Goal: Transaction & Acquisition: Purchase product/service

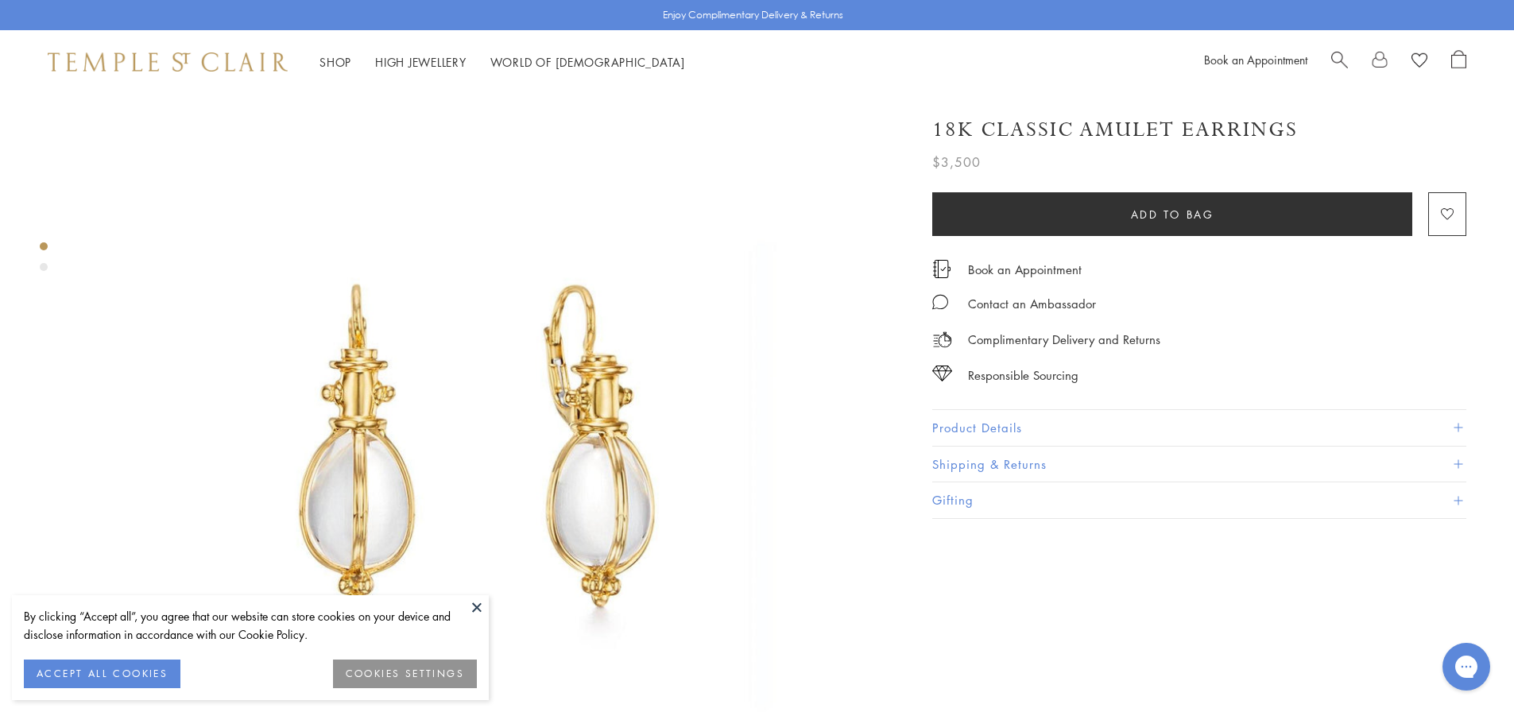
scroll to position [79, 0]
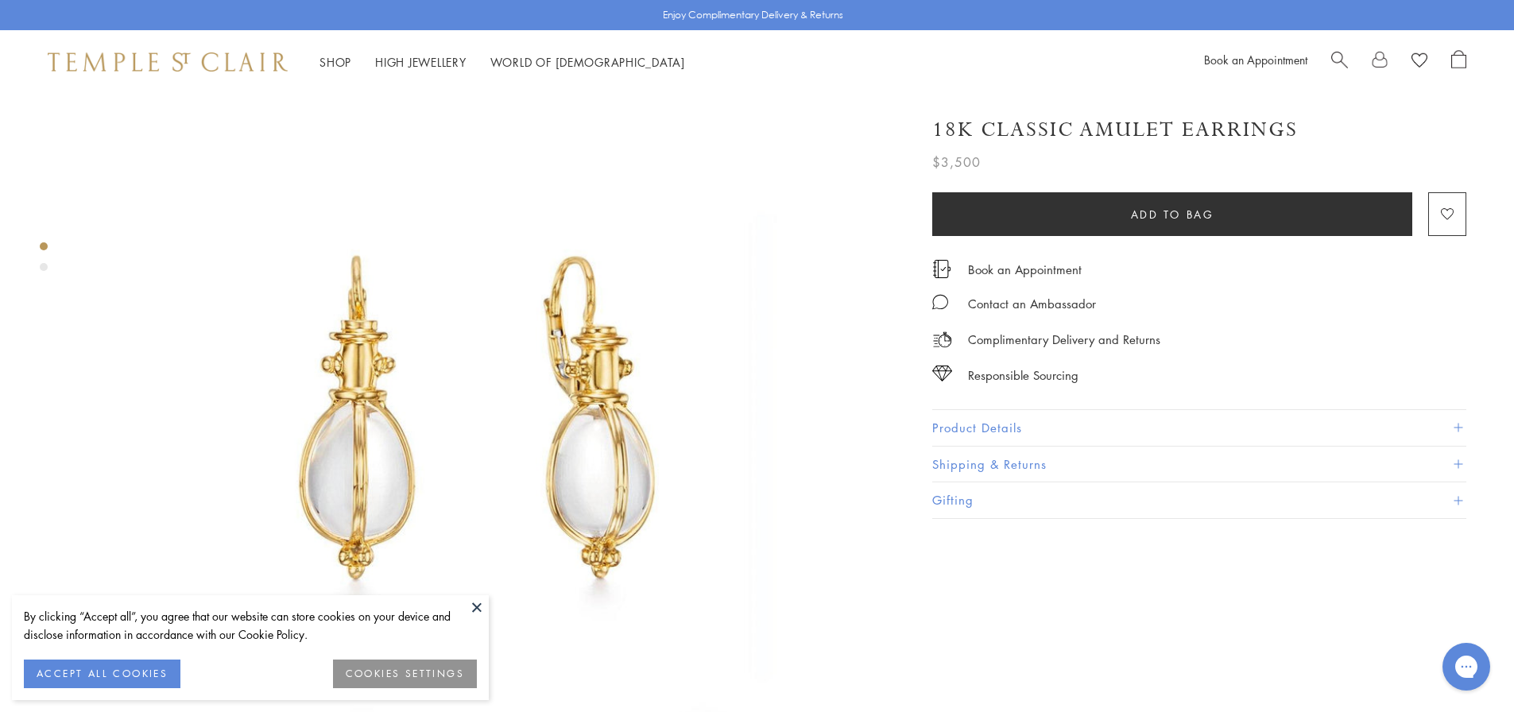
click at [472, 602] on button at bounding box center [477, 607] width 24 height 24
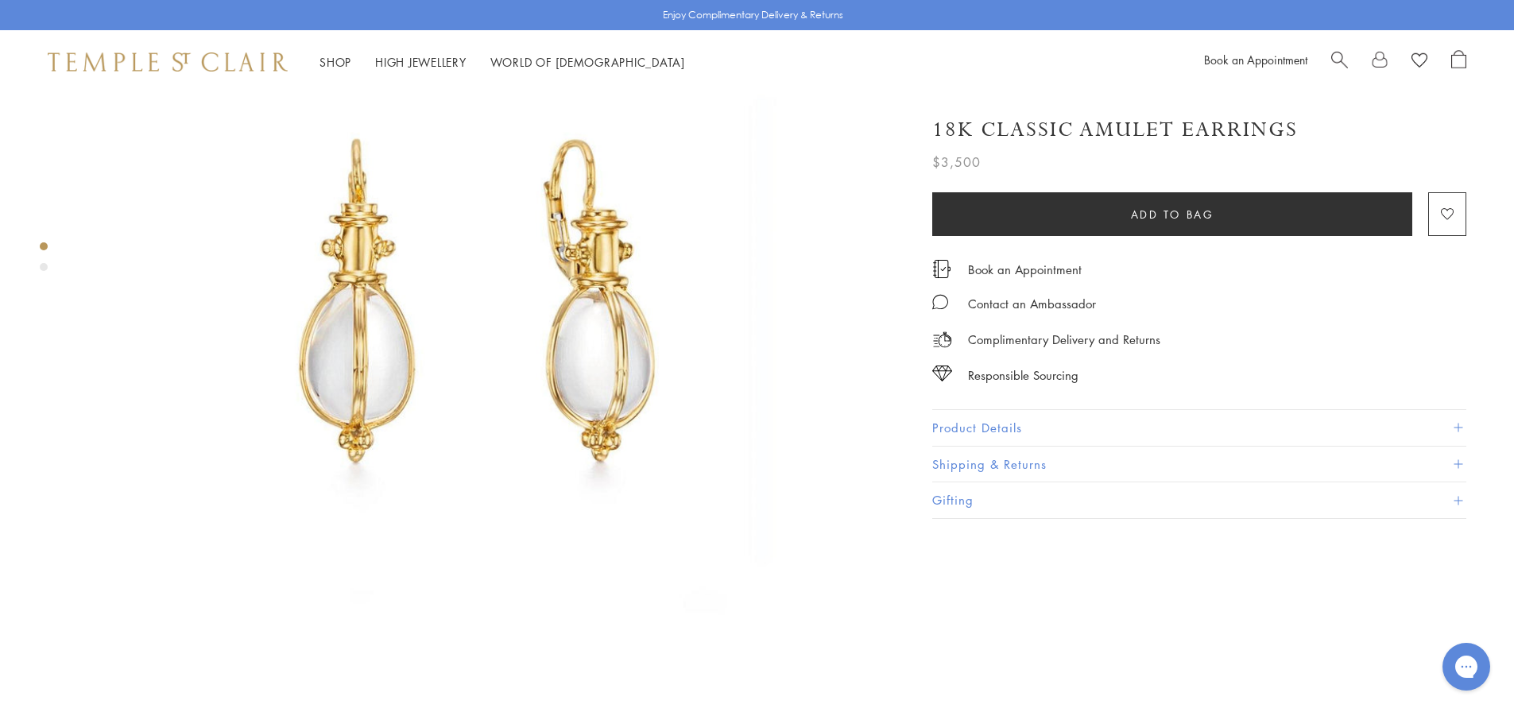
scroll to position [159, 0]
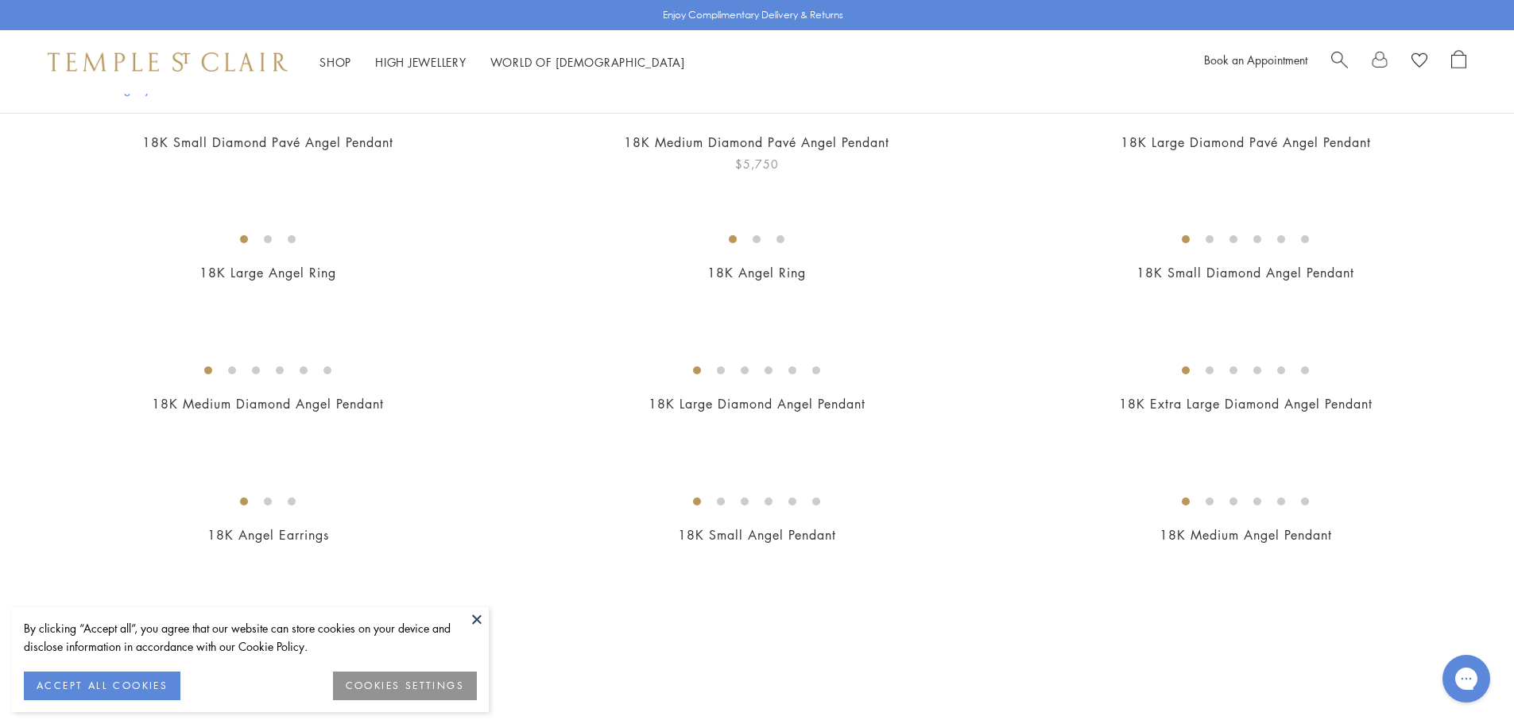
scroll to position [556, 0]
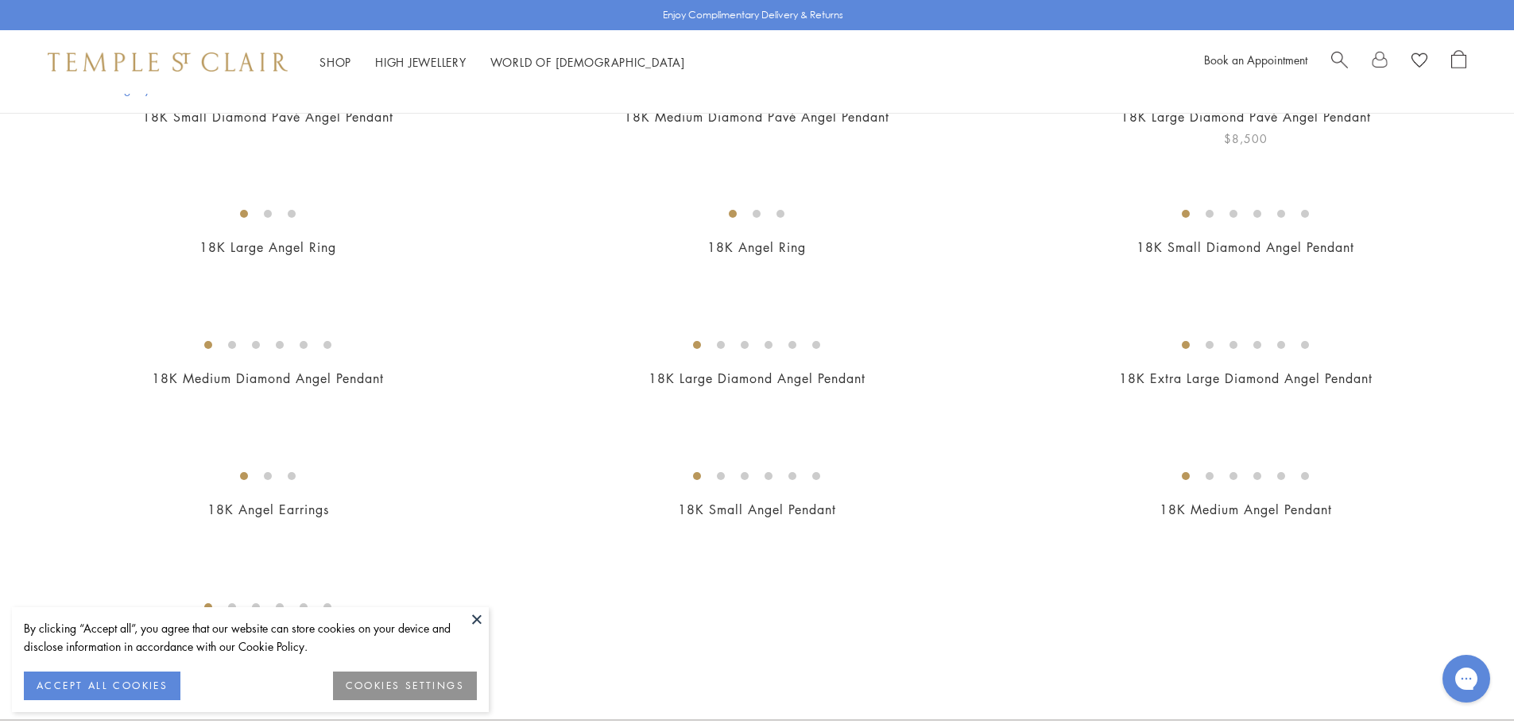
click at [0, 0] on img at bounding box center [0, 0] width 0 height 0
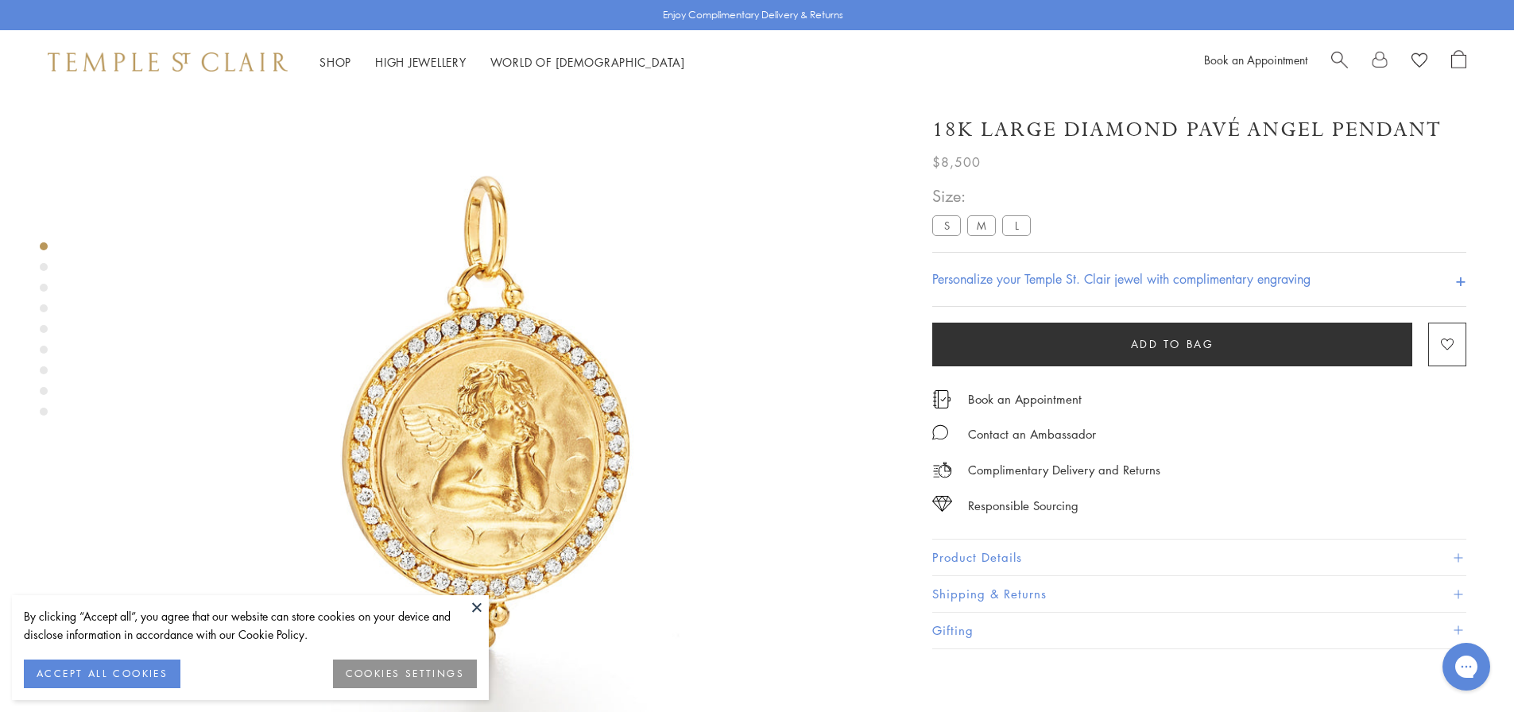
click at [155, 668] on button "ACCEPT ALL COOKIES" at bounding box center [102, 674] width 157 height 29
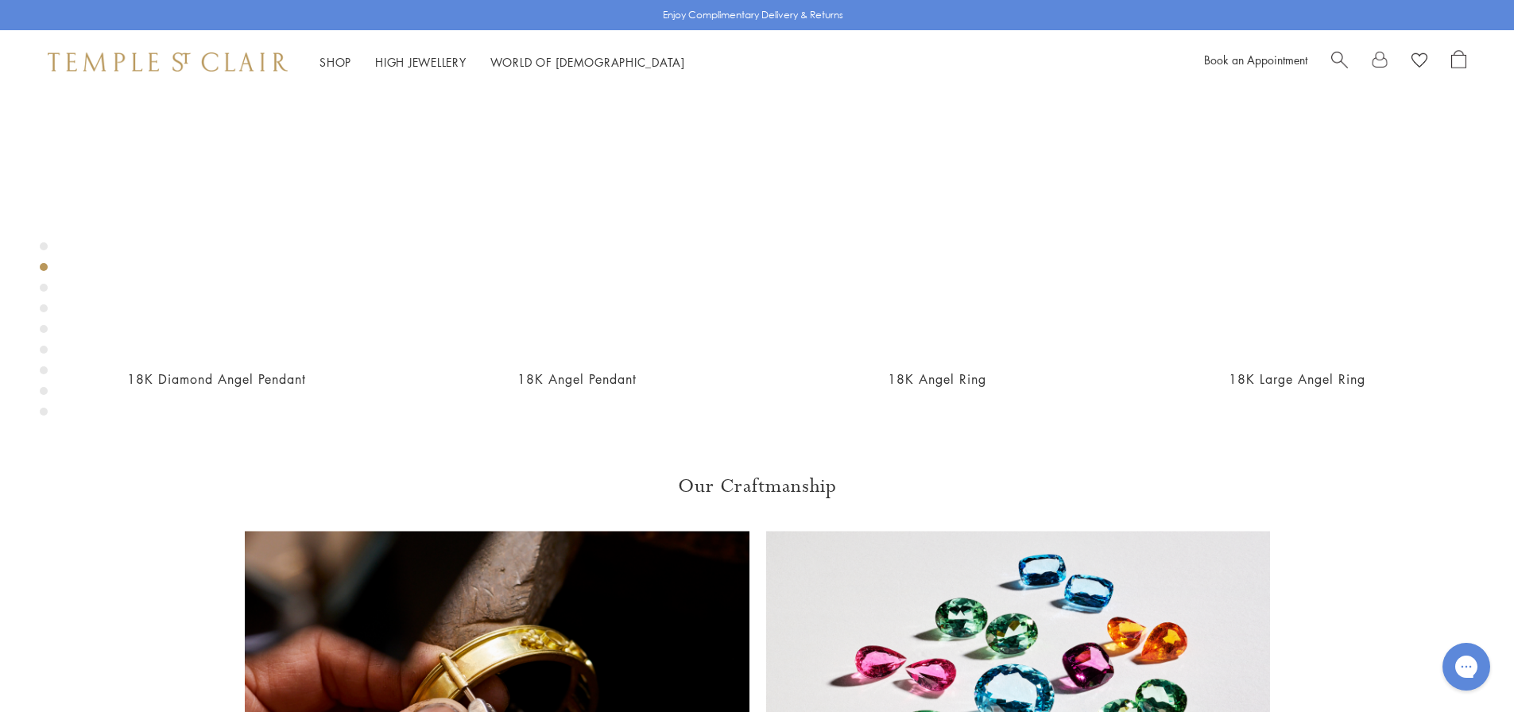
scroll to position [1047, 0]
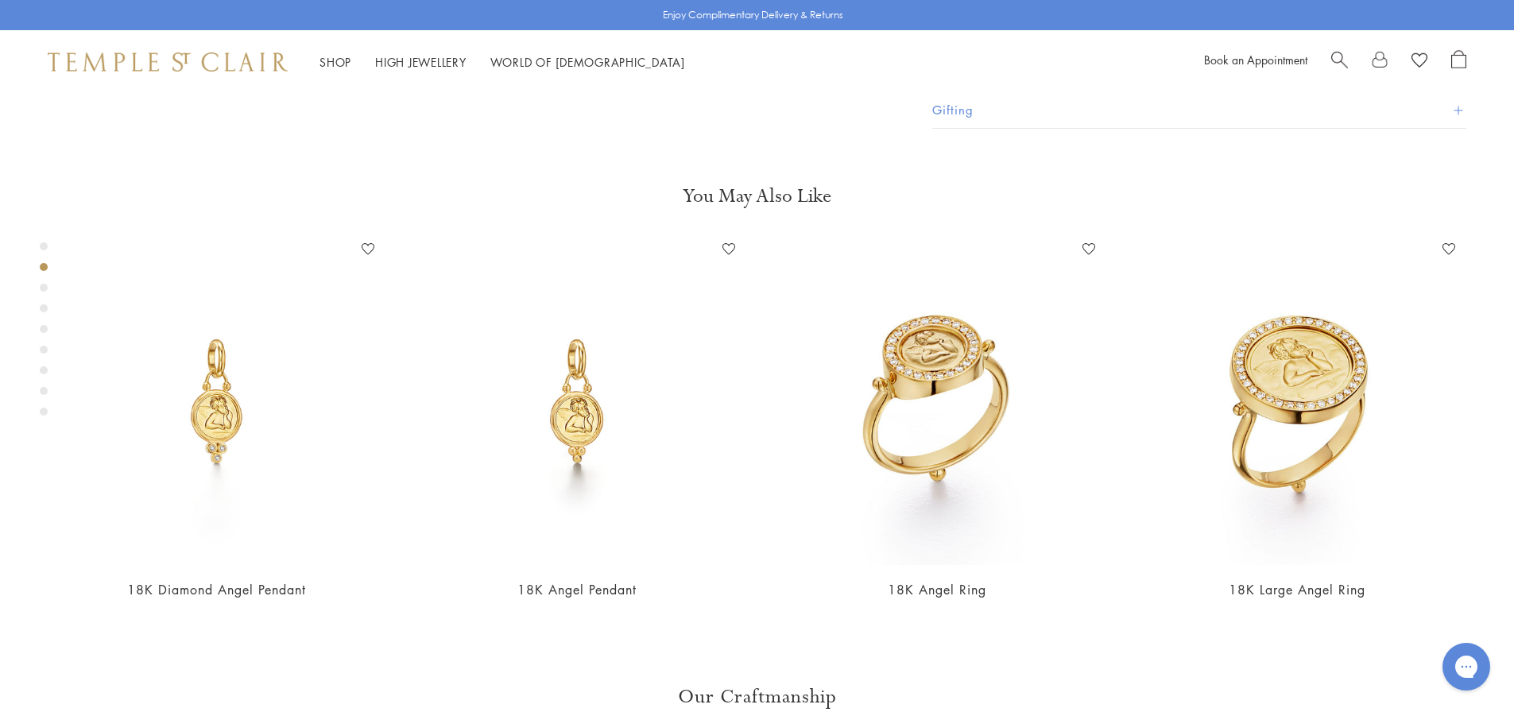
scroll to position [809, 0]
